Goal: Feedback & Contribution: Contribute content

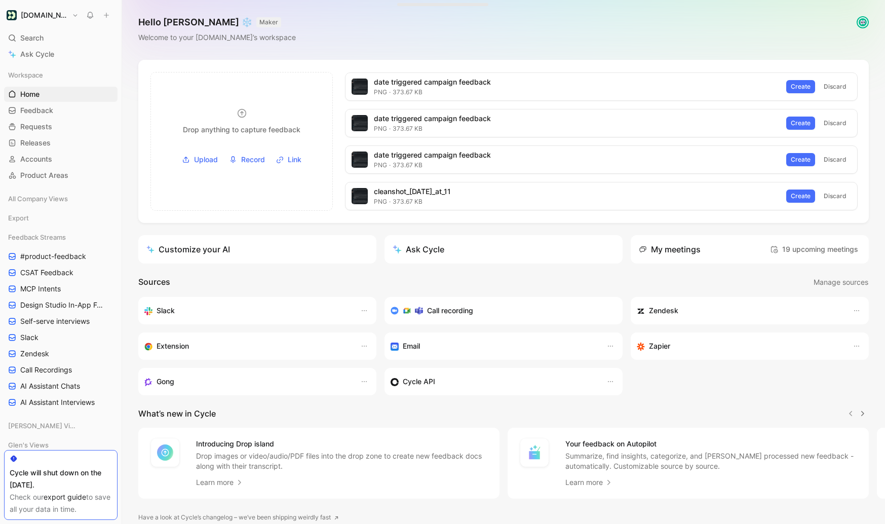
click at [659, 59] on div "Hello Glen ❄️ MAKER Welcome to your Customer.io’s workspace" at bounding box center [503, 30] width 763 height 60
click at [703, 37] on div "Hello Glen ❄️ MAKER Welcome to your Customer.io’s workspace" at bounding box center [503, 30] width 763 height 60
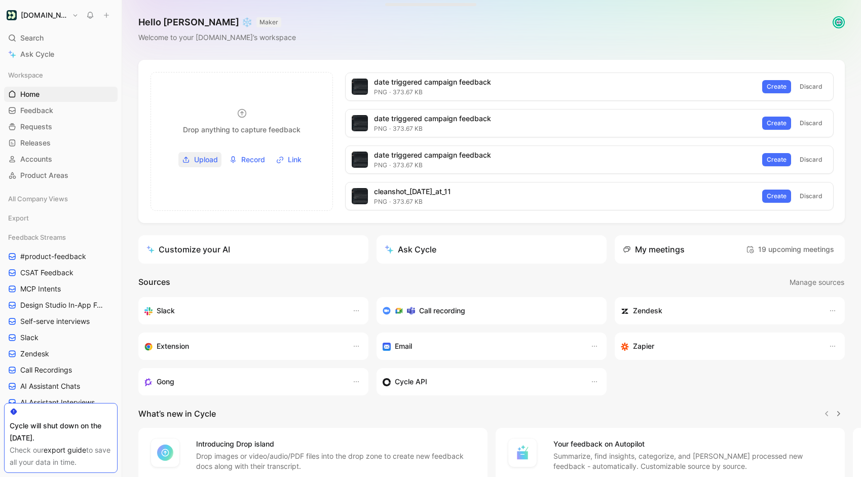
click at [208, 158] on span "Upload" at bounding box center [206, 160] width 24 height 12
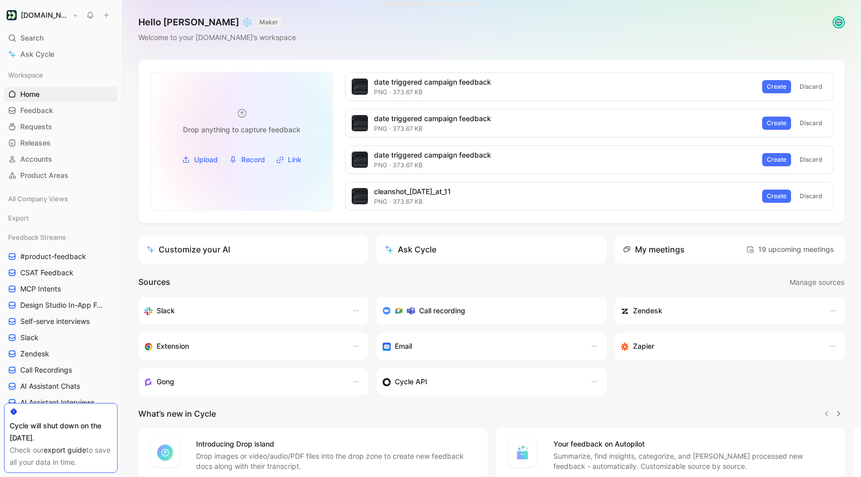
click at [256, 122] on div "Drop anything to capture feedback" at bounding box center [242, 122] width 142 height 28
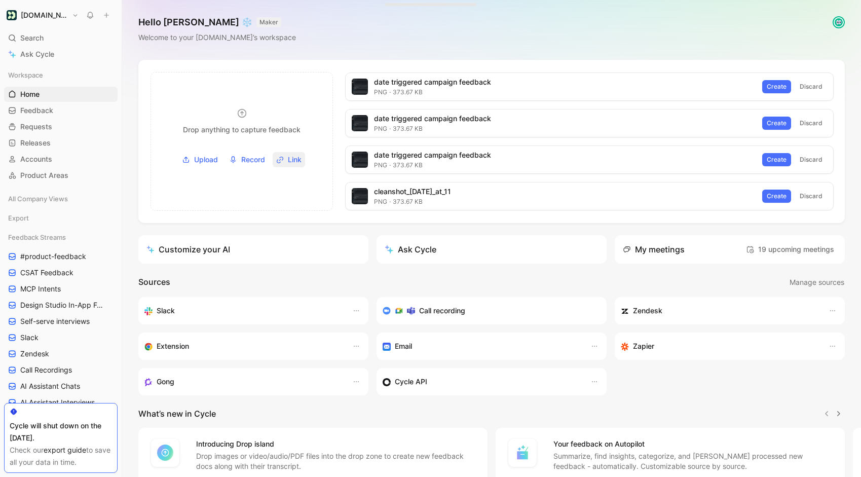
click at [288, 161] on span "Link" at bounding box center [295, 160] width 14 height 12
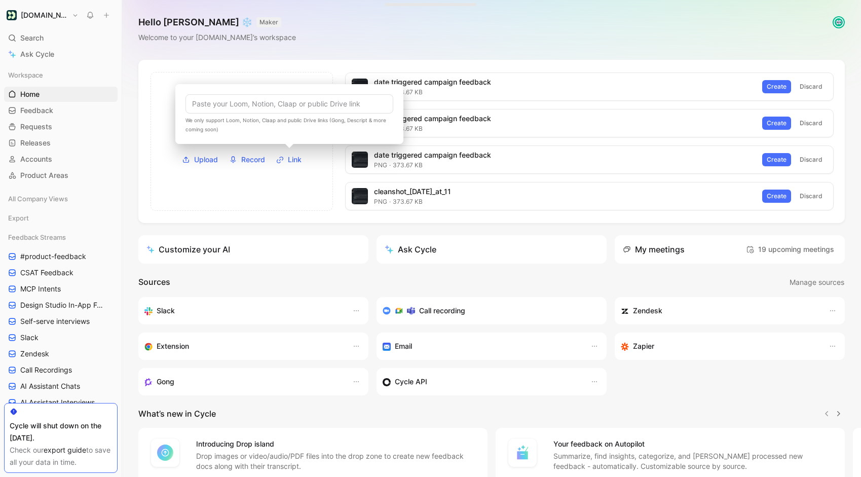
scroll to position [1, 0]
click at [139, 68] on div "Drop anything to capture feedback Images (JPG, PNG, GIF), docs (PDF, TXT, VTT),…" at bounding box center [491, 140] width 706 height 163
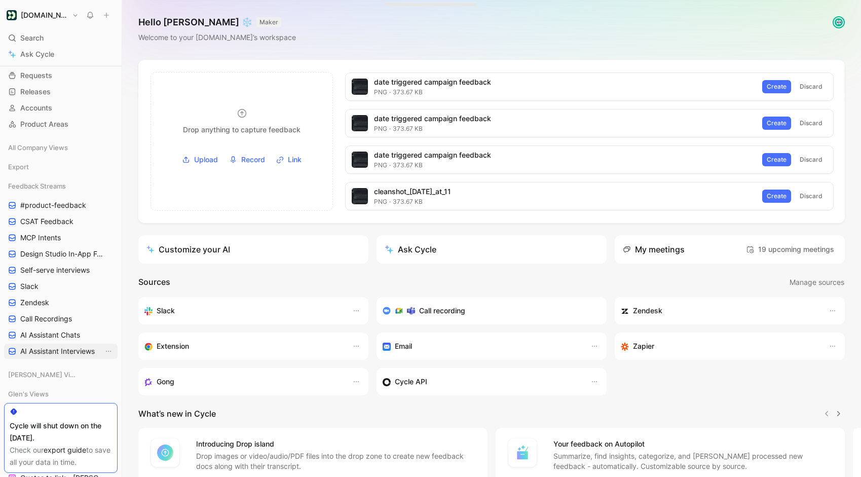
scroll to position [0, 0]
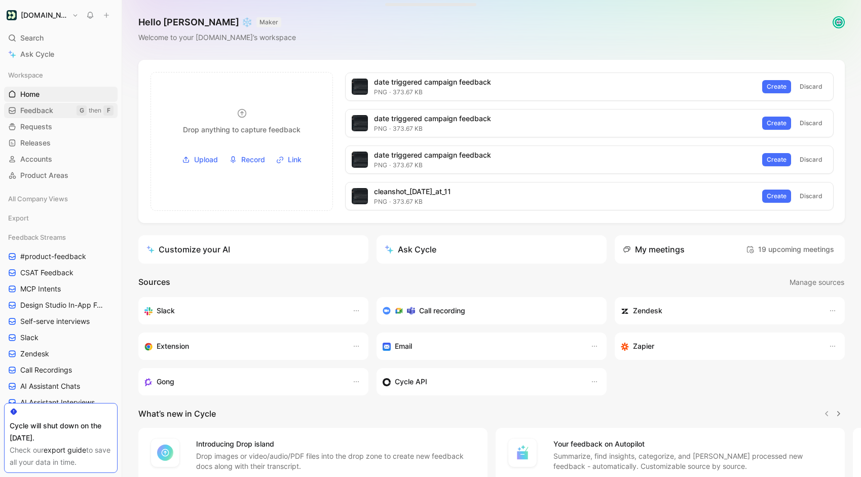
click at [38, 107] on span "Feedback" at bounding box center [36, 110] width 33 height 10
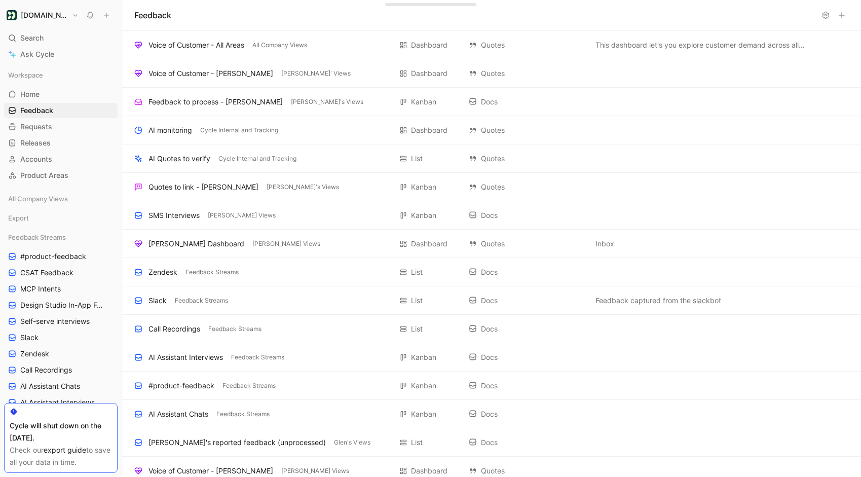
click at [841, 15] on use at bounding box center [841, 15] width 5 height 5
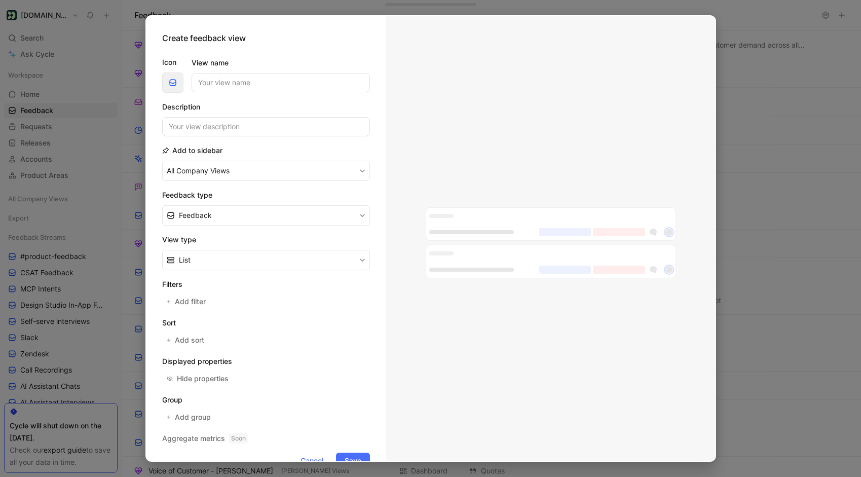
click at [166, 82] on span "button" at bounding box center [173, 83] width 16 height 8
click at [315, 457] on span "Cancel" at bounding box center [311, 460] width 23 height 12
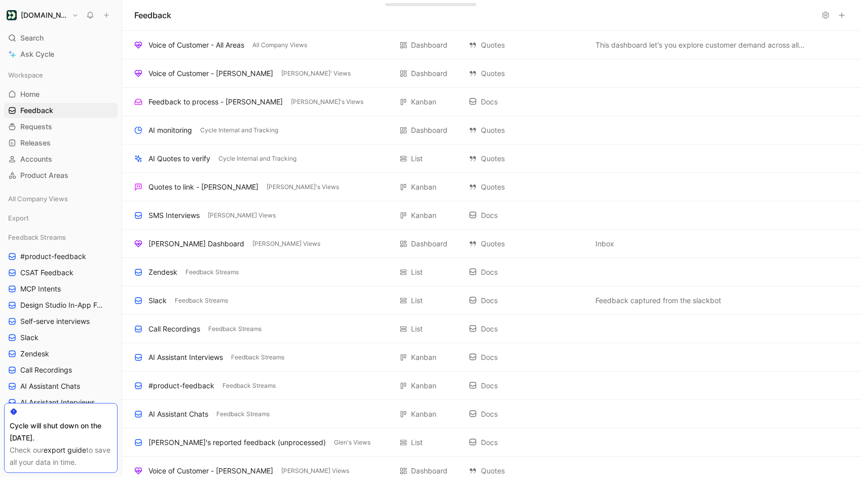
click at [826, 14] on icon at bounding box center [825, 15] width 8 height 8
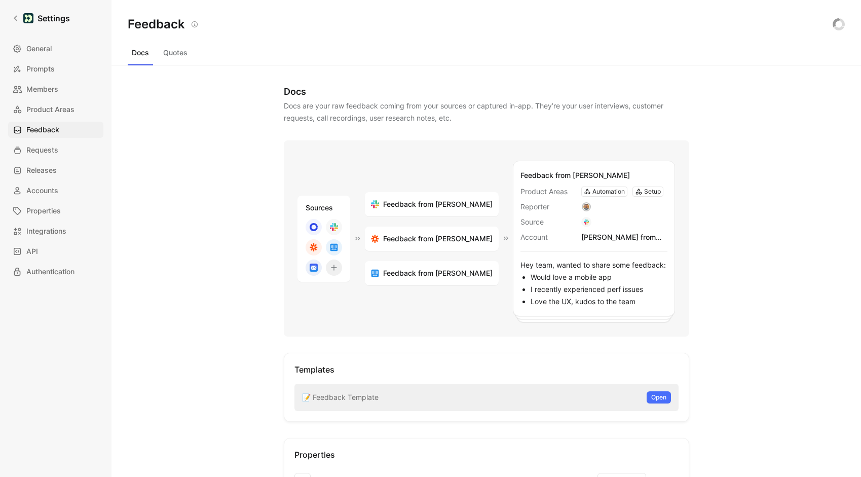
click at [182, 53] on button "Quotes" at bounding box center [175, 53] width 32 height 16
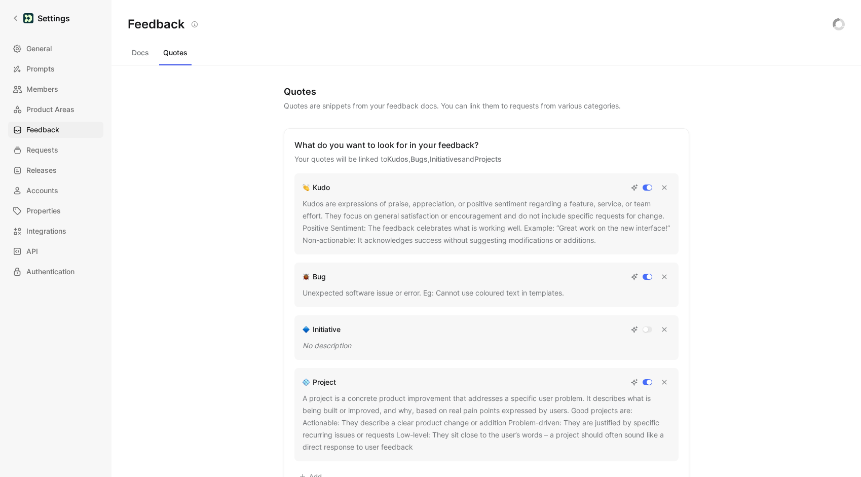
click at [132, 48] on button "Docs" at bounding box center [140, 53] width 25 height 16
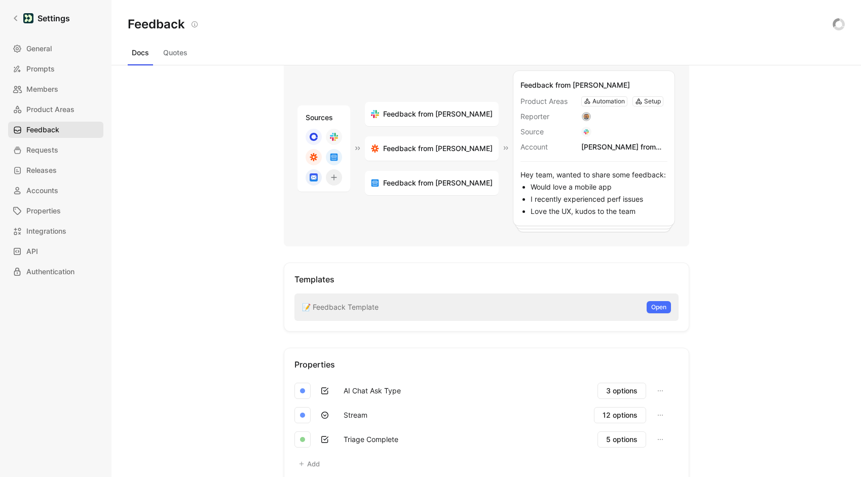
scroll to position [72, 0]
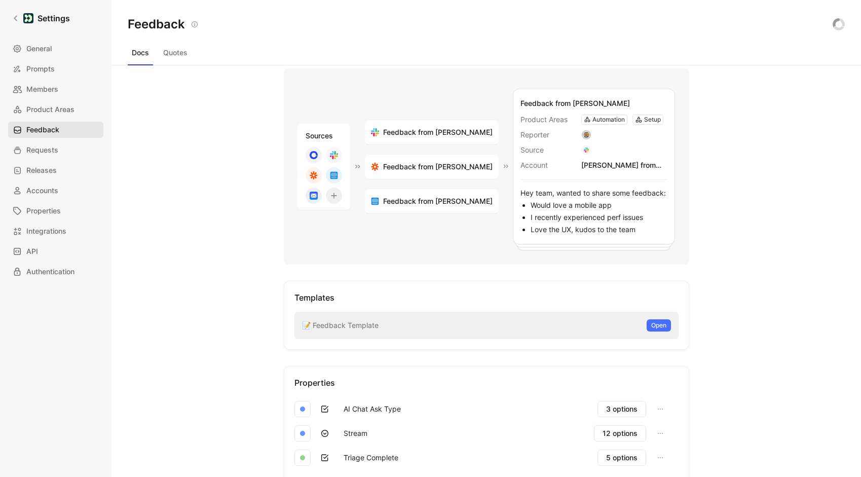
click at [62, 128] on link "Feedback" at bounding box center [55, 130] width 95 height 16
click at [198, 262] on div "Docs Docs are your raw feedback coming from your sources or captured in-app. Th…" at bounding box center [485, 270] width 749 height 411
click at [25, 44] on link "General" at bounding box center [55, 49] width 95 height 16
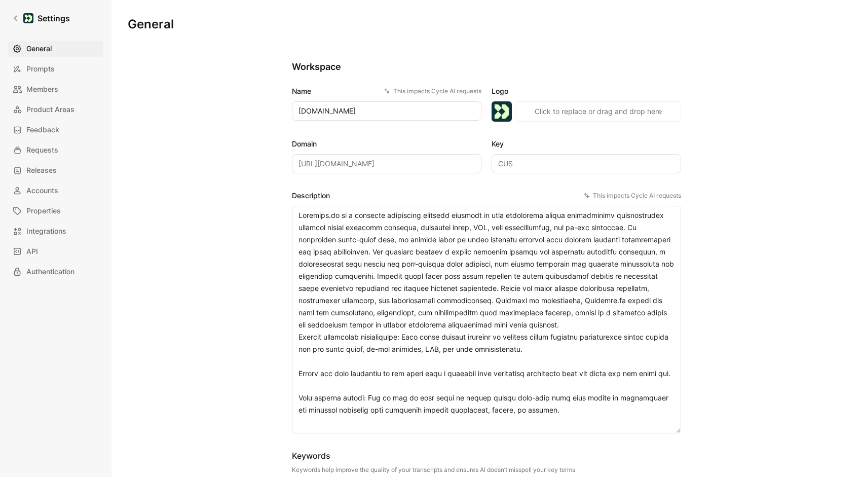
click at [42, 45] on span "General" at bounding box center [38, 49] width 25 height 12
click at [18, 17] on icon at bounding box center [15, 18] width 7 height 7
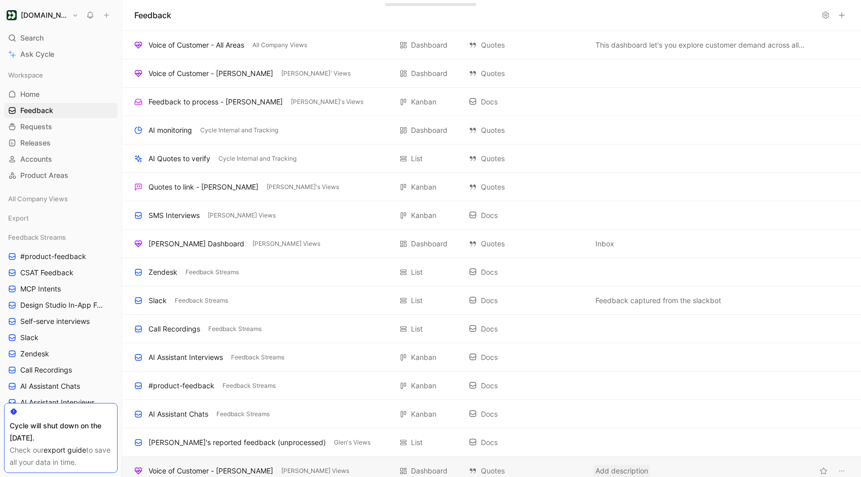
scroll to position [4, 0]
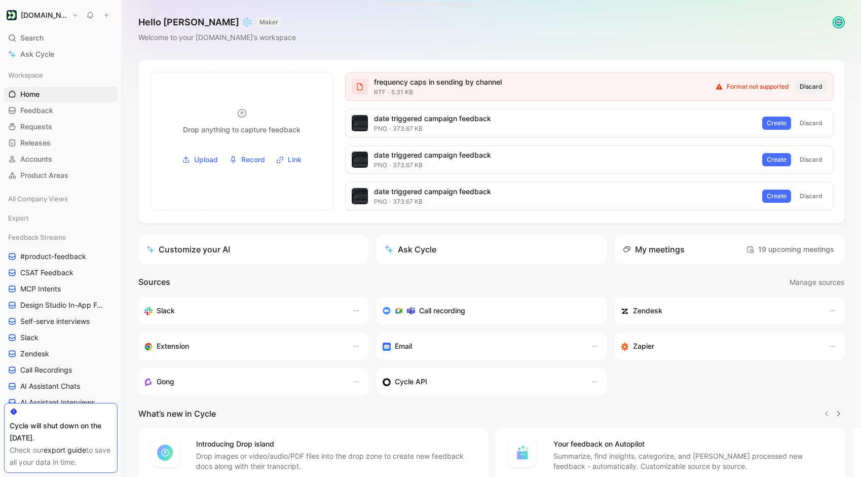
click at [814, 84] on span "Discard" at bounding box center [810, 87] width 23 height 10
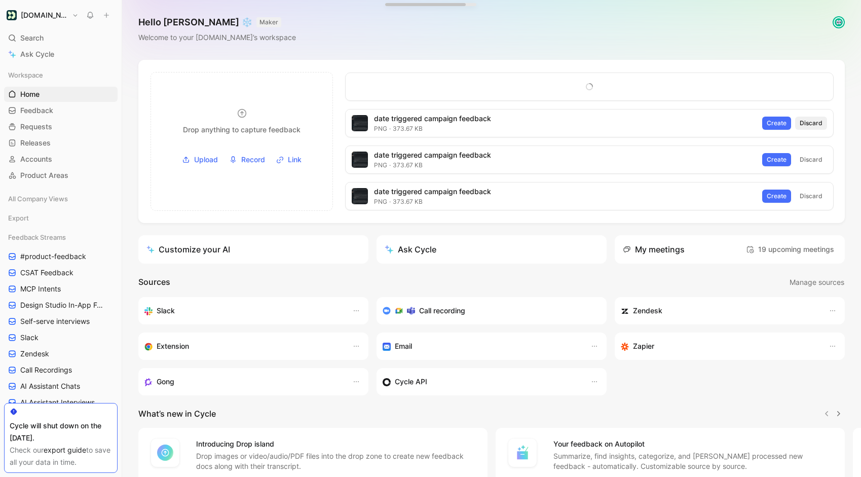
click at [818, 126] on span "Discard" at bounding box center [810, 123] width 23 height 10
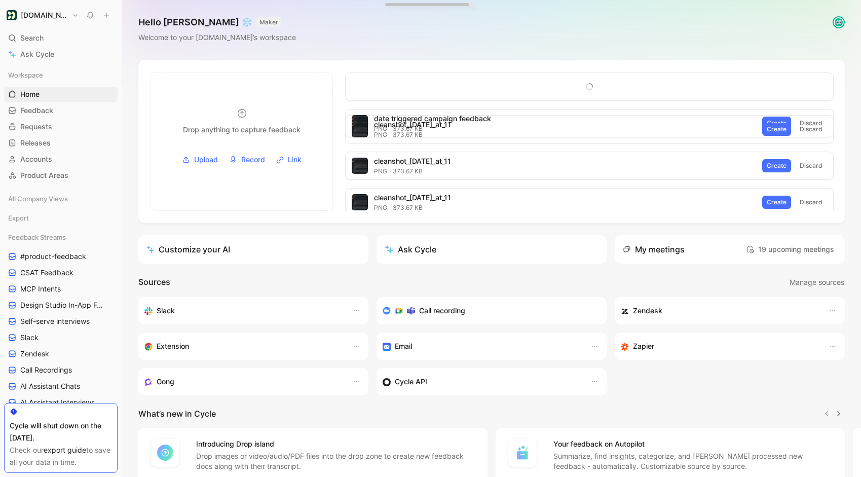
click at [818, 126] on span "Discard" at bounding box center [810, 129] width 23 height 10
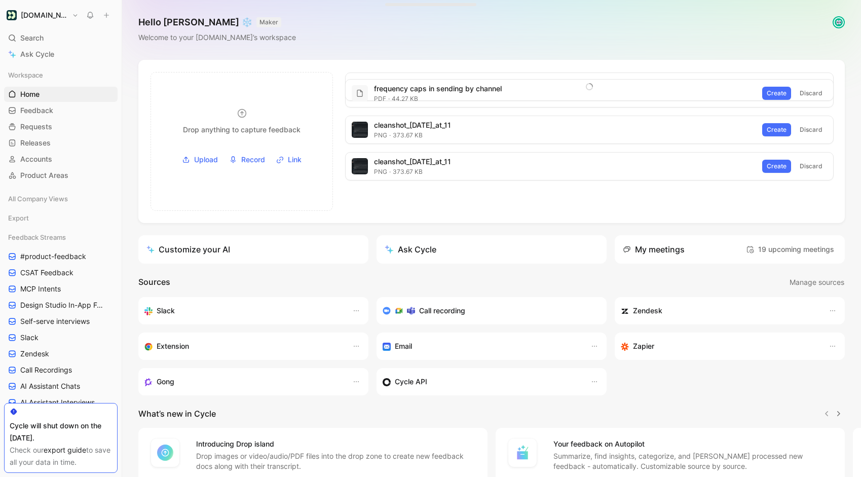
click at [818, 126] on span "Discard" at bounding box center [810, 130] width 23 height 10
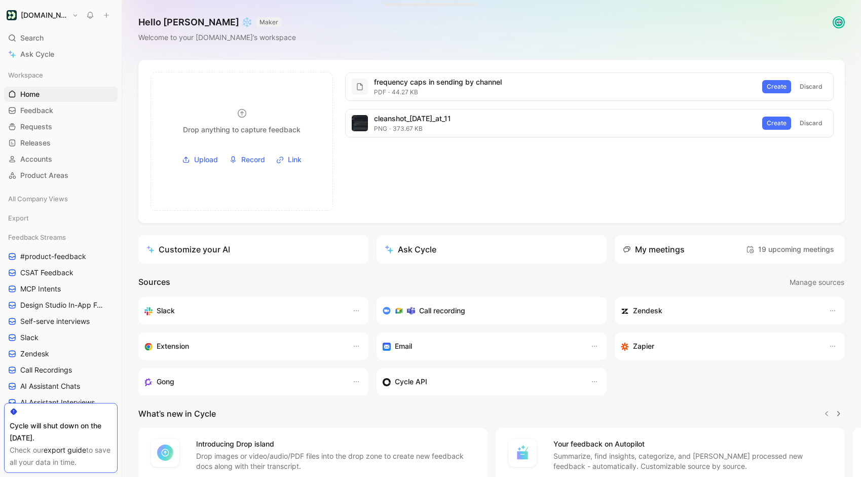
click at [818, 126] on span "Discard" at bounding box center [810, 123] width 23 height 10
click at [781, 90] on span "Create" at bounding box center [777, 87] width 20 height 10
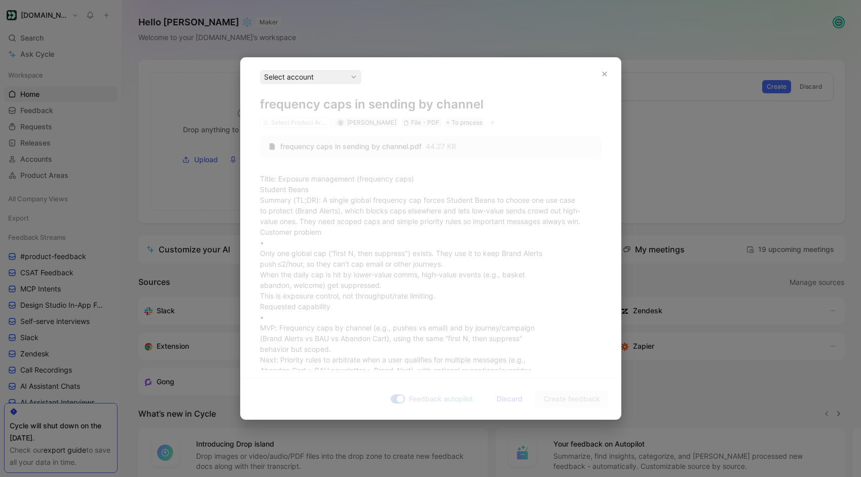
click at [333, 76] on div "Select account" at bounding box center [310, 77] width 93 height 12
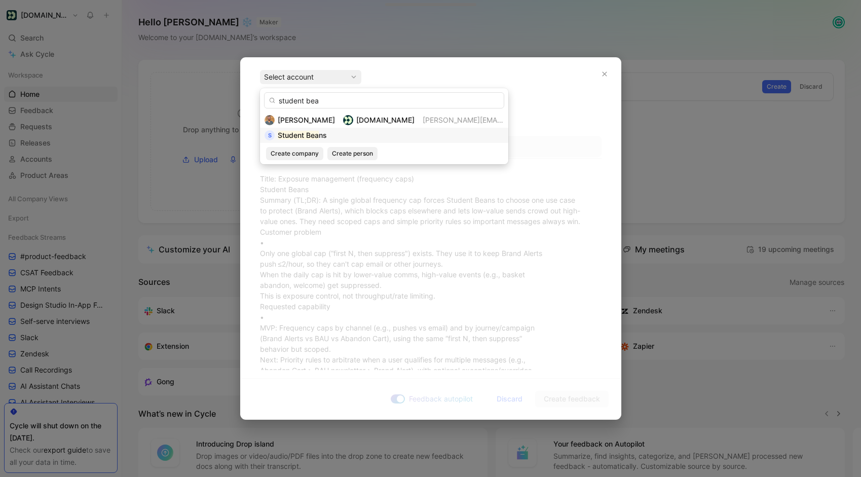
type input "student bea"
click at [292, 133] on mark "Student Bea" at bounding box center [298, 135] width 41 height 9
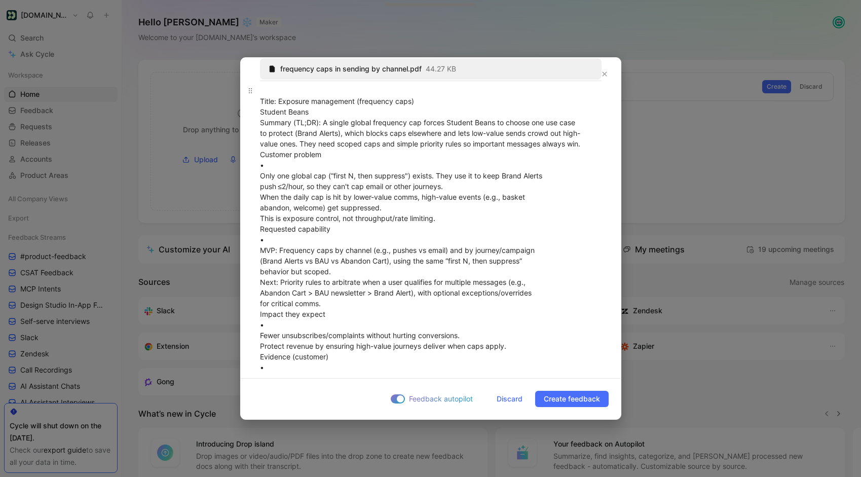
scroll to position [78, 0]
click at [260, 175] on div "Title: Exposure management (frequency caps) Student Beans Summary (TL;DR): A si…" at bounding box center [430, 250] width 341 height 330
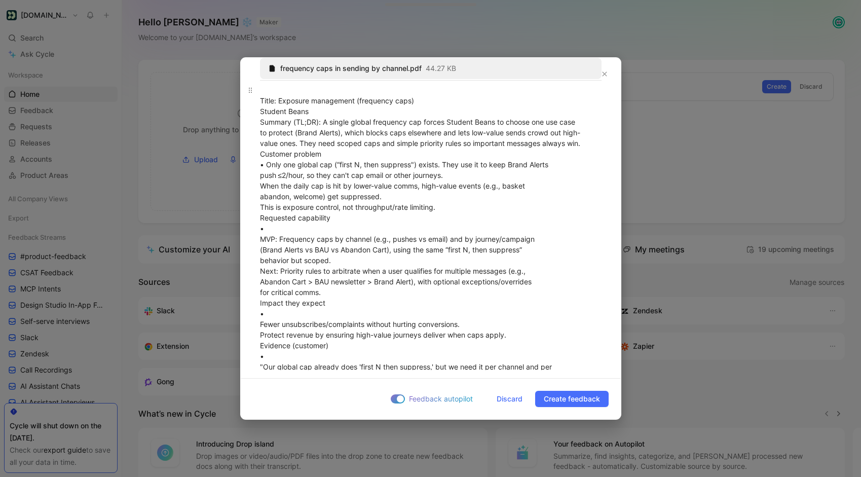
click at [258, 241] on p "Title: Exposure management (frequency caps) Student Beans Summary (TL;DR): A si…" at bounding box center [431, 244] width 380 height 325
click at [285, 225] on div "Title: Exposure management (frequency caps) Student Beans Summary (TL;DR): A si…" at bounding box center [430, 244] width 341 height 319
click at [257, 240] on p "Title: Exposure management (frequency caps) Student Beans Summary (TL;DR): A si…" at bounding box center [431, 244] width 380 height 325
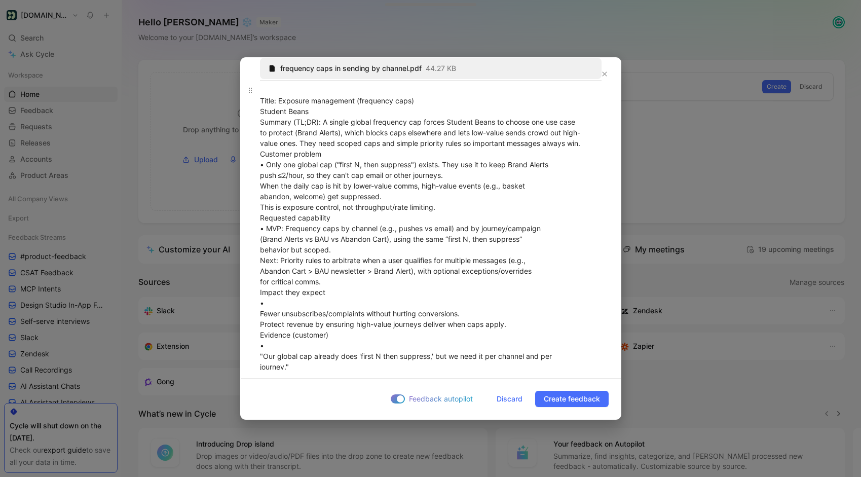
scroll to position [66, 0]
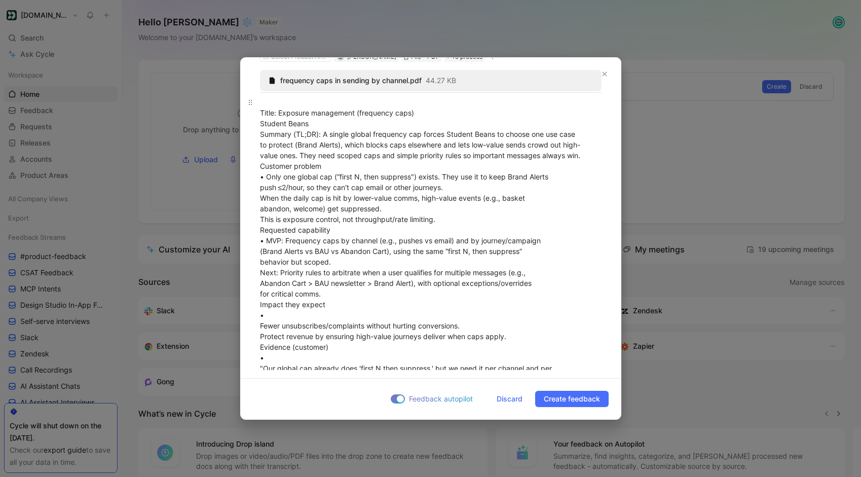
click at [260, 324] on div "Title: Exposure management (frequency caps) Student Beans Summary (TL;DR): A si…" at bounding box center [430, 251] width 341 height 309
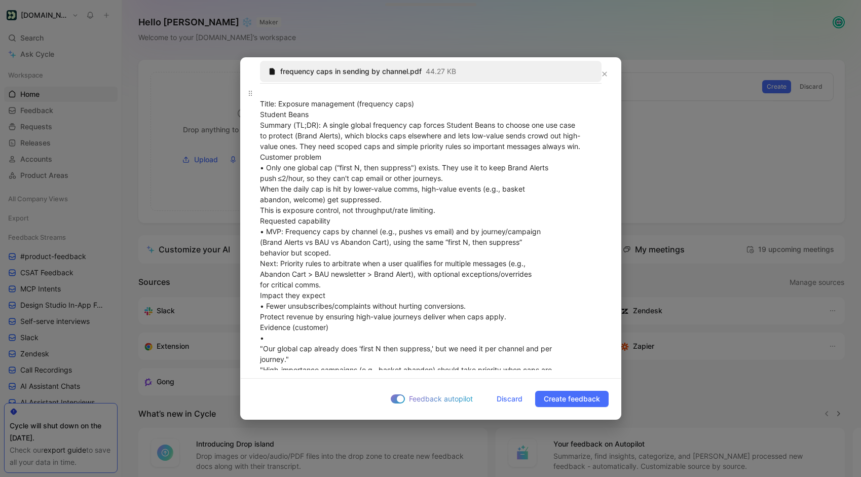
scroll to position [77, 0]
click at [258, 293] on p "Title: Exposure management (frequency caps) Student Beans Summary (TL;DR): A si…" at bounding box center [431, 235] width 380 height 304
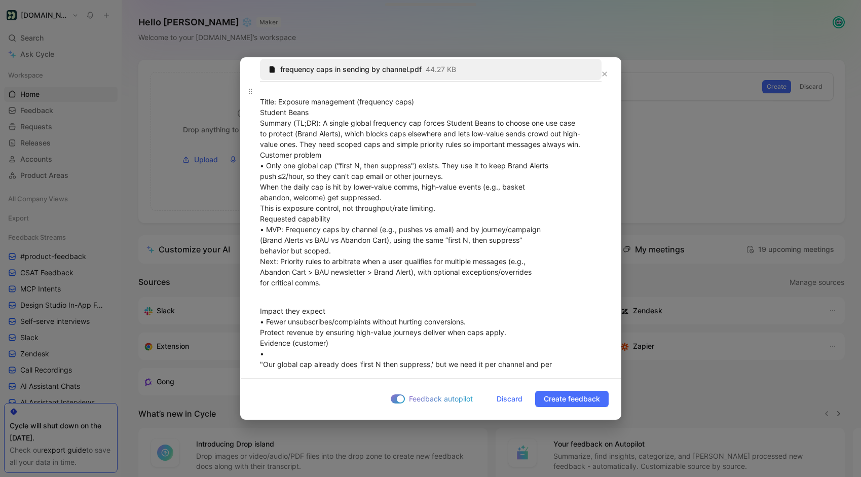
scroll to position [120, 0]
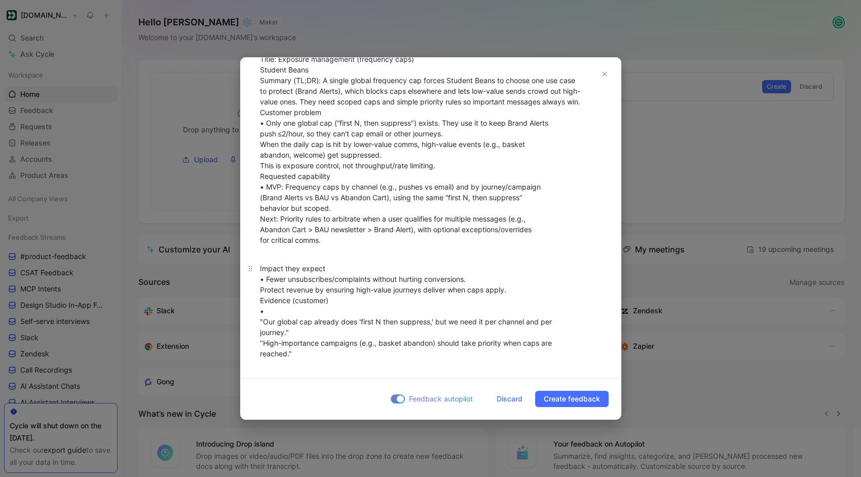
click at [261, 321] on div "Impact they expect • Fewer unsubscribes/complaints without hurting conversions.…" at bounding box center [430, 311] width 341 height 96
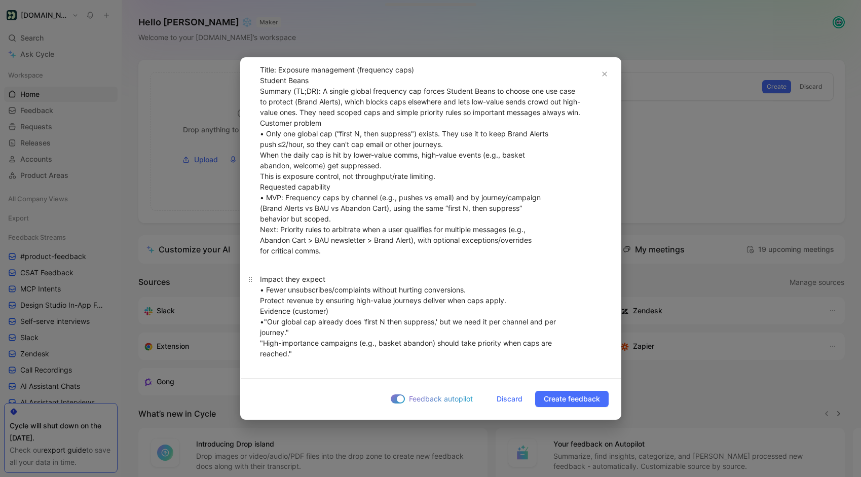
click at [260, 346] on div "Impact they expect • Fewer unsubscribes/complaints without hurting conversions.…" at bounding box center [430, 316] width 341 height 85
drag, startPoint x: 264, startPoint y: 324, endPoint x: 275, endPoint y: 325, distance: 10.2
click at [267, 324] on div "Impact they expect • Fewer unsubscribes/complaints without hurting conversions.…" at bounding box center [430, 316] width 341 height 85
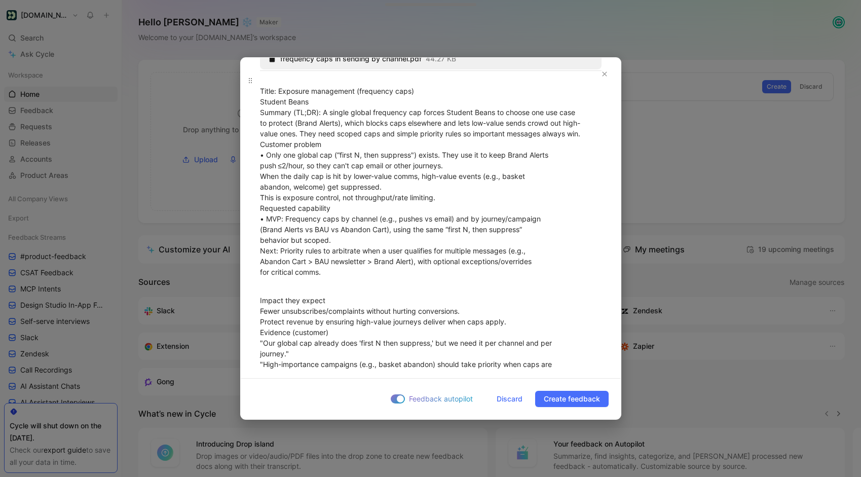
click at [263, 220] on div "Title: Exposure management (frequency caps) Student Beans Summary (TL;DR): A si…" at bounding box center [430, 181] width 341 height 213
drag, startPoint x: 264, startPoint y: 220, endPoint x: 270, endPoint y: 221, distance: 5.7
click at [264, 220] on div "Title: Exposure management (frequency caps) Student Beans Summary (TL;DR): A si…" at bounding box center [430, 181] width 341 height 213
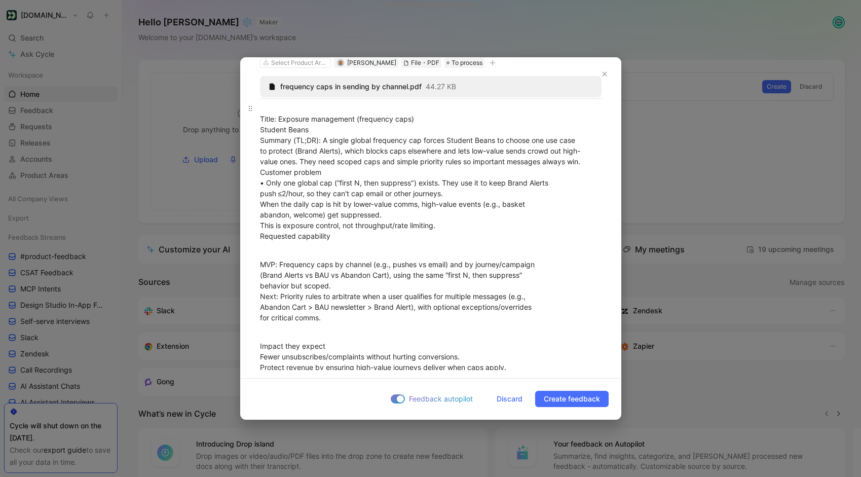
scroll to position [51, 0]
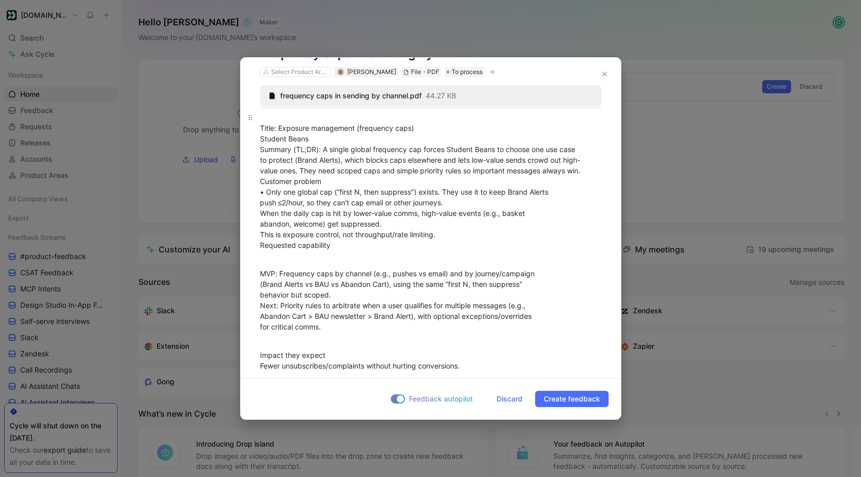
click at [258, 192] on p "Title: Exposure management (frequency caps) Student Beans Summary (TL;DR): A si…" at bounding box center [431, 186] width 380 height 155
click at [266, 193] on div "Title: Exposure management (frequency caps) Student Beans Summary (TL;DR): A si…" at bounding box center [430, 186] width 341 height 149
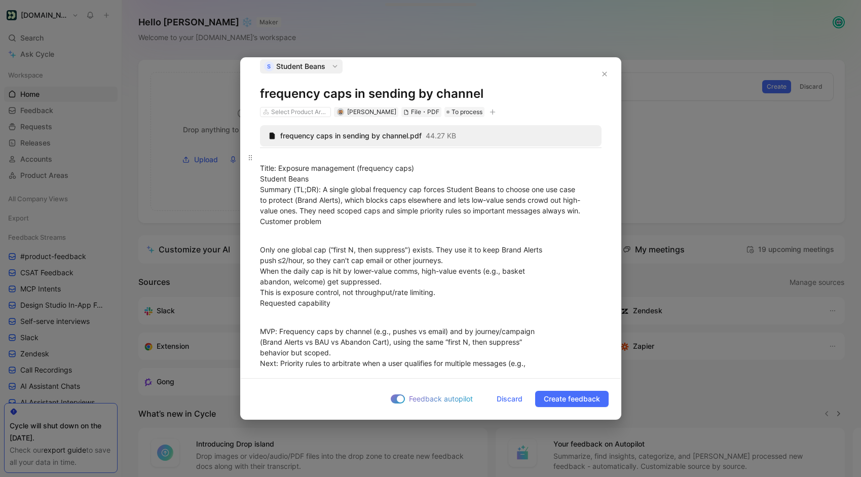
scroll to position [10, 0]
click at [327, 178] on div "Title: Exposure management (frequency caps) Student Beans Summary (TL;DR): A si…" at bounding box center [430, 194] width 341 height 85
drag, startPoint x: 262, startPoint y: 189, endPoint x: 267, endPoint y: 189, distance: 5.1
click at [262, 189] on div "Title: Exposure management (frequency caps) Student Beans Summary (TL;DR): A si…" at bounding box center [430, 194] width 341 height 85
click at [260, 189] on div "Title: Exposure management (frequency caps) Student Beans Summary (TL;DR): A si…" at bounding box center [430, 194] width 341 height 85
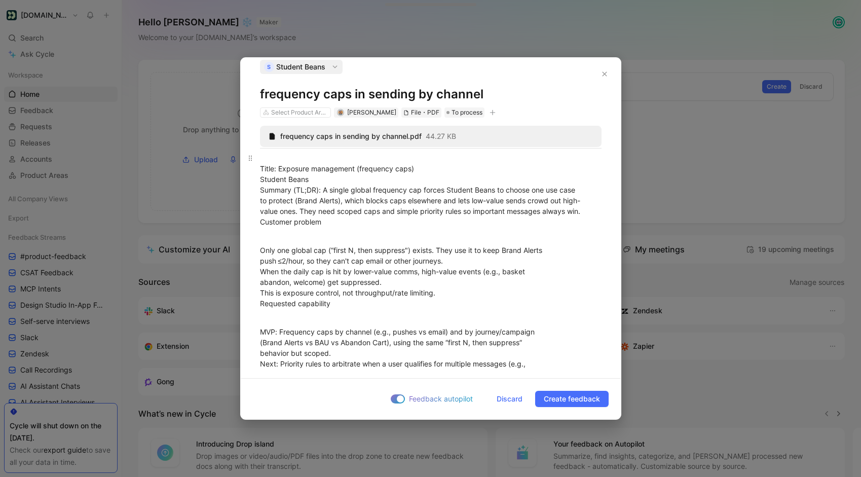
click at [313, 180] on div "Title: Exposure management (frequency caps) Student Beans Summary (TL;DR): A si…" at bounding box center [430, 194] width 341 height 85
drag, startPoint x: 331, startPoint y: 180, endPoint x: 257, endPoint y: 177, distance: 74.5
click at [257, 177] on p "Title: Exposure management (frequency caps) Student Beans Summary (TL;DR): A si…" at bounding box center [431, 194] width 380 height 91
click at [387, 318] on div "Only one global cap (“first N, then suppress") exists. They use it to keep Bran…" at bounding box center [430, 282] width 341 height 74
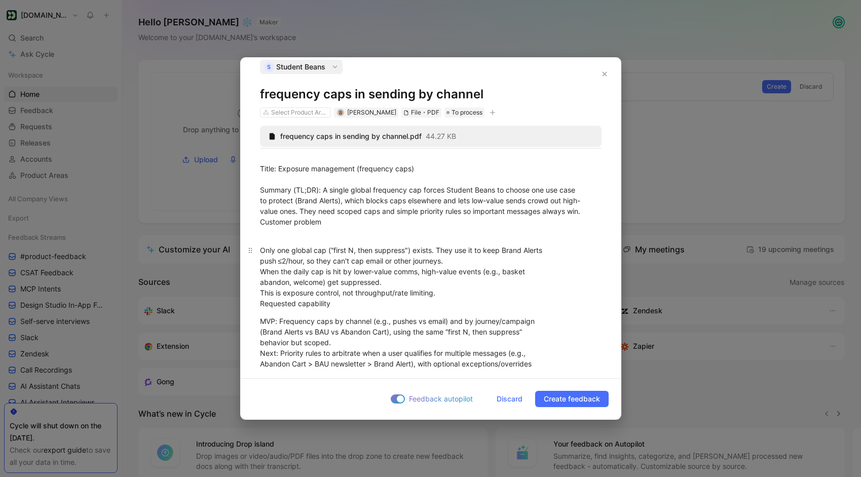
click at [260, 304] on div "Only one global cap (“first N, then suppress") exists. They use it to keep Bran…" at bounding box center [430, 277] width 341 height 64
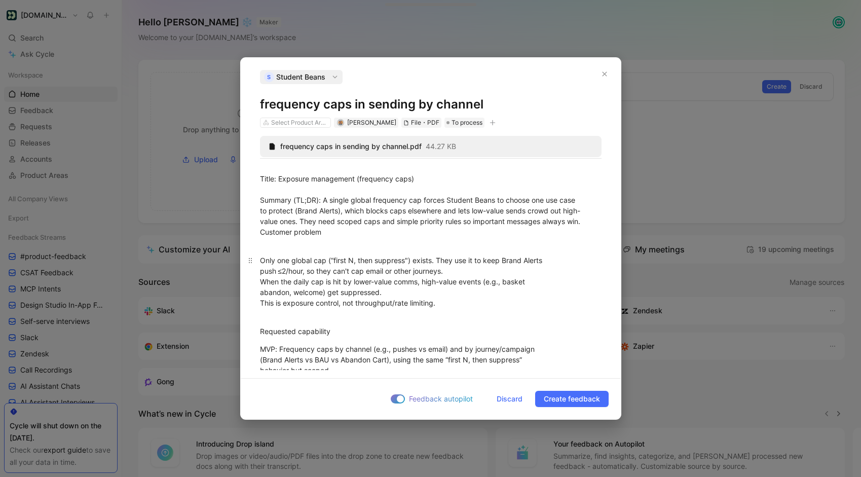
scroll to position [151, 0]
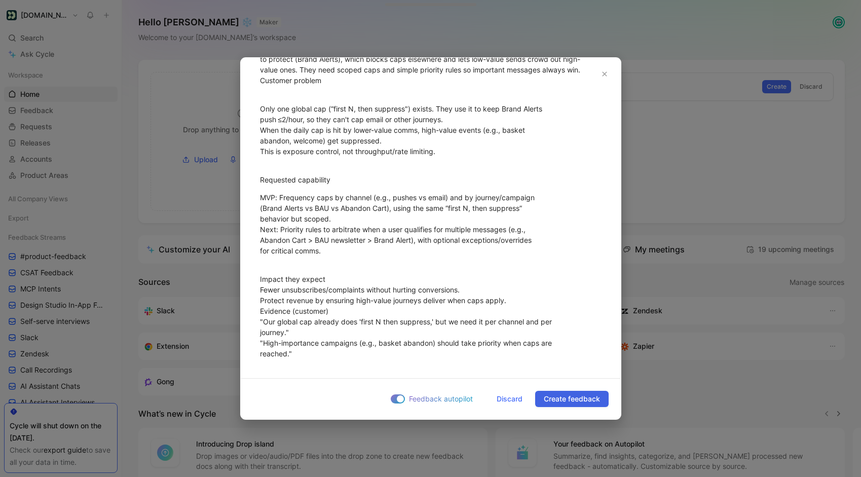
click at [576, 395] on span "Create feedback" at bounding box center [572, 399] width 56 height 12
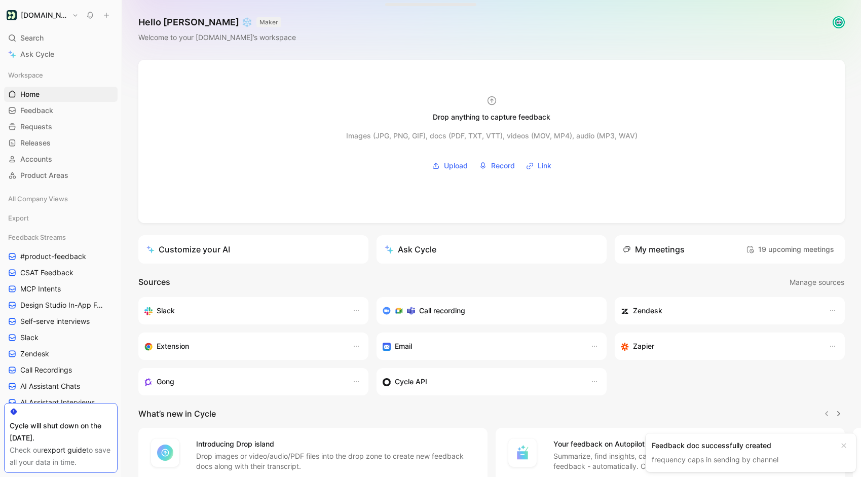
click at [690, 462] on link "frequency caps in sending by channel" at bounding box center [715, 459] width 127 height 9
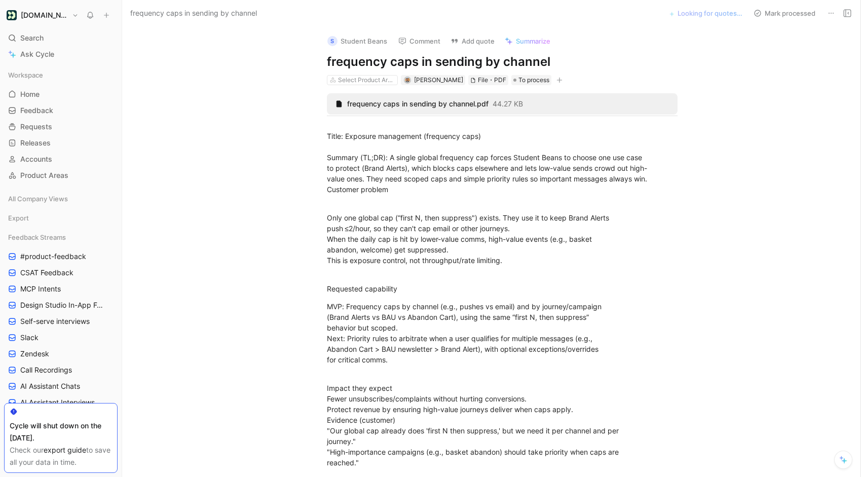
click at [827, 14] on icon at bounding box center [831, 13] width 8 height 8
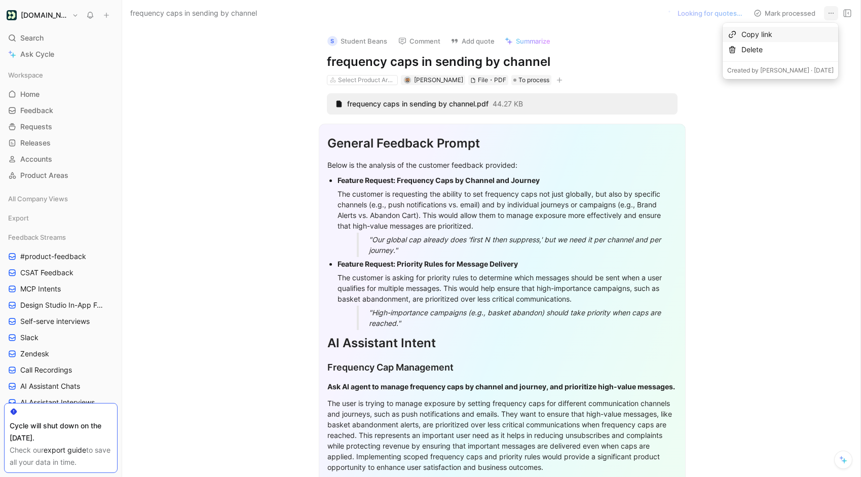
click at [799, 33] on div "Copy link" at bounding box center [787, 34] width 92 height 12
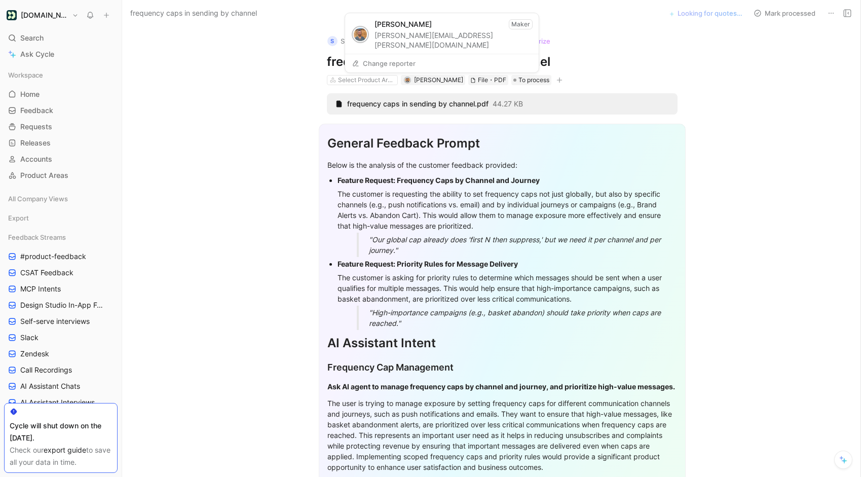
click at [382, 63] on button "Change reporter" at bounding box center [383, 63] width 73 height 14
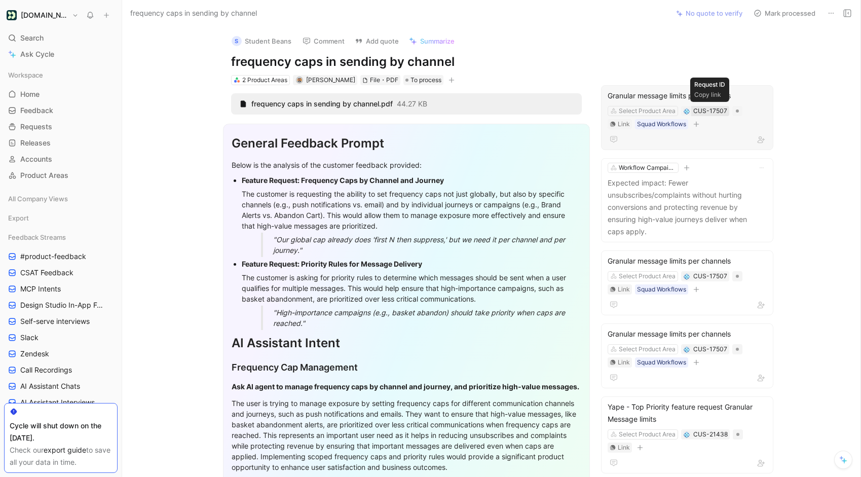
click at [716, 112] on div "CUS-17507" at bounding box center [710, 111] width 34 height 10
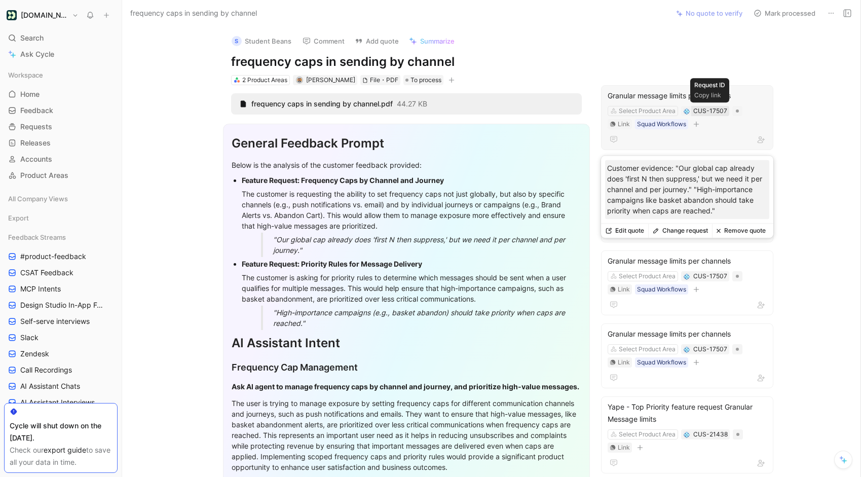
click at [713, 107] on div "CUS-17507" at bounding box center [710, 111] width 34 height 10
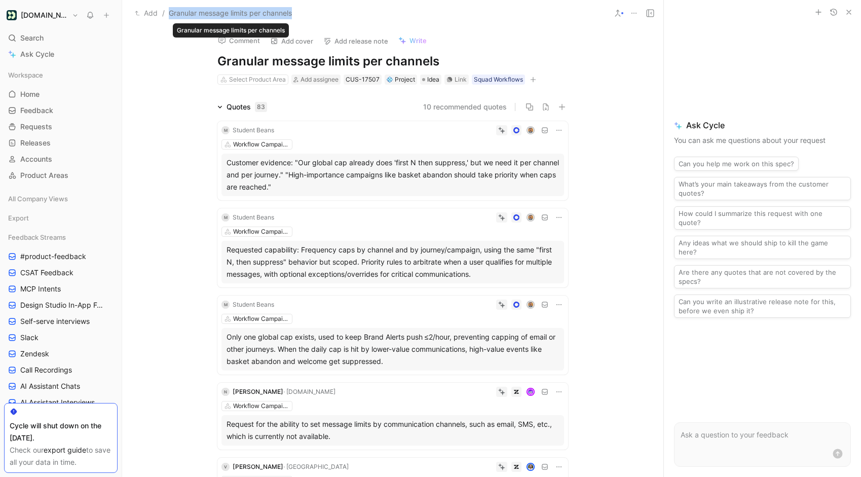
drag, startPoint x: 260, startPoint y: 14, endPoint x: 171, endPoint y: 17, distance: 89.7
click at [171, 17] on div "Add / Granular message limits per channels" at bounding box center [366, 13] width 479 height 16
copy span "Granular message limits per channels"
